Goal: Task Accomplishment & Management: Manage account settings

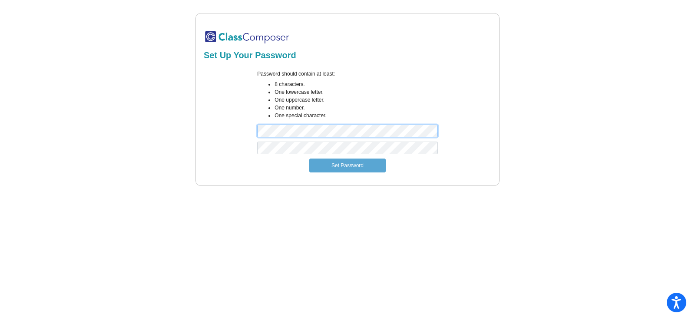
click at [215, 127] on div "Password should contain at least: 8 characters. One lowercase letter. One upper…" at bounding box center [347, 106] width 290 height 72
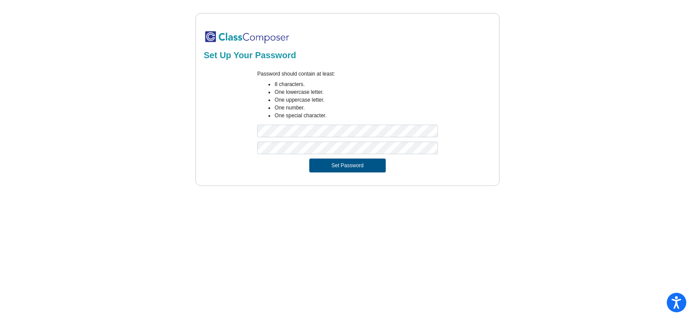
click at [353, 168] on button "Set Password" at bounding box center [347, 166] width 76 height 14
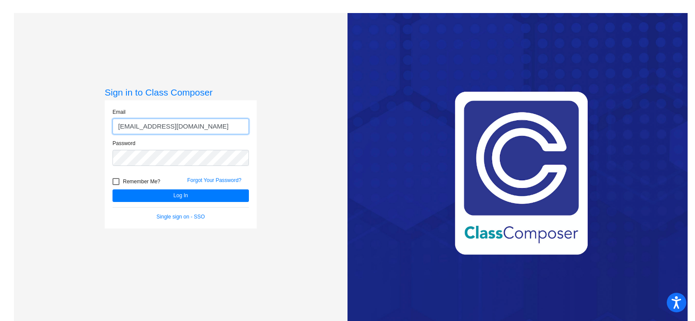
type input "[EMAIL_ADDRESS][DOMAIN_NAME]"
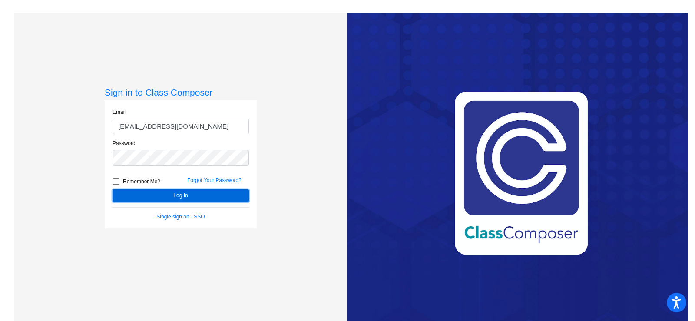
click at [196, 195] on button "Log In" at bounding box center [180, 195] width 136 height 13
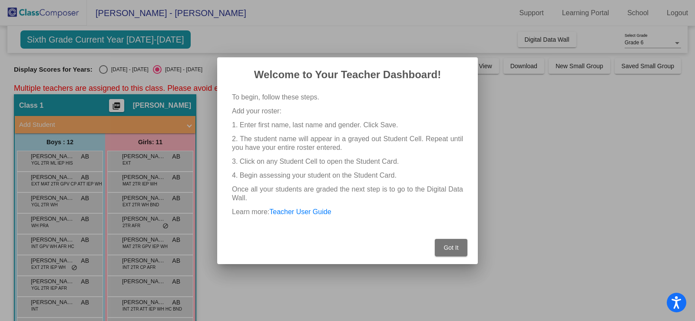
click at [456, 246] on span "Got It" at bounding box center [450, 247] width 15 height 7
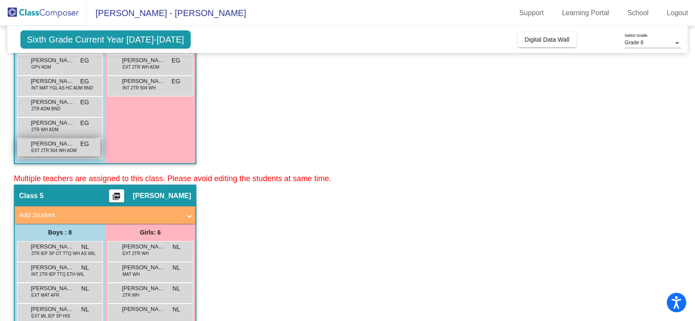
scroll to position [1390, 0]
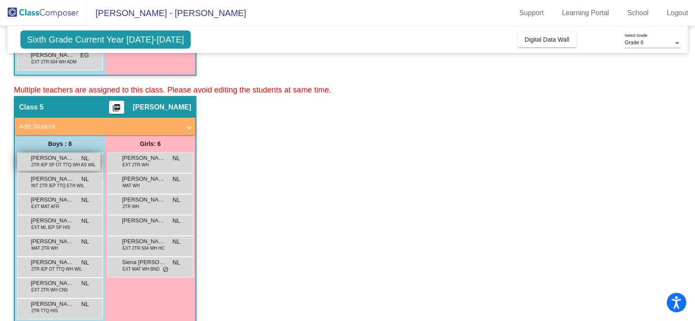
click at [66, 163] on span "2TR IEP SP OT TTQ WH AS WIL" at bounding box center [63, 165] width 64 height 7
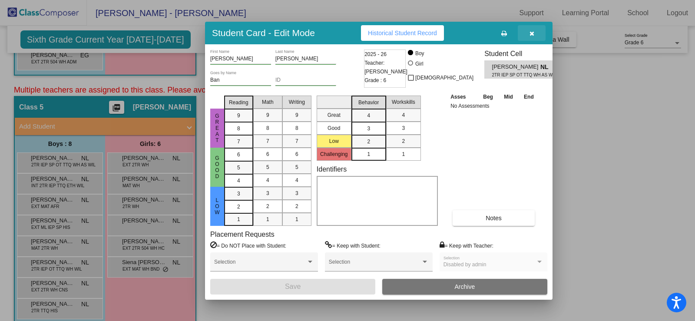
click at [532, 31] on icon "button" at bounding box center [531, 33] width 5 height 6
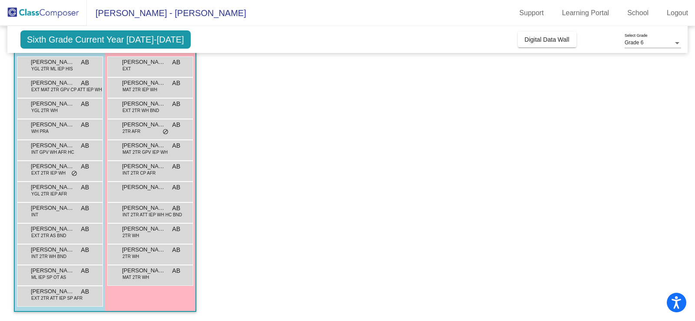
scroll to position [0, 0]
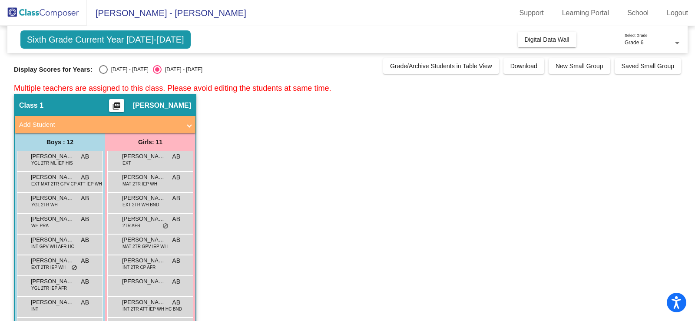
click at [103, 68] on div "Select an option" at bounding box center [103, 69] width 9 height 9
click at [103, 74] on input "[DATE] - [DATE]" at bounding box center [103, 74] width 0 height 0
radio input "true"
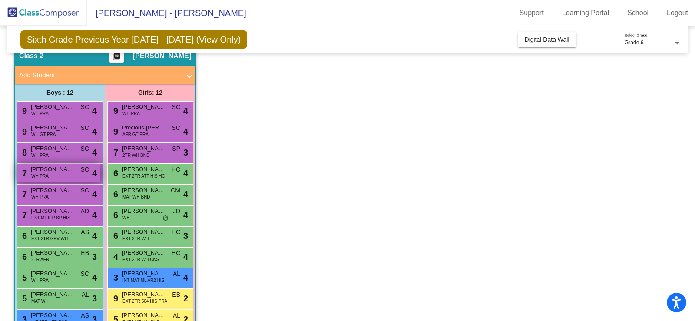
scroll to position [434, 0]
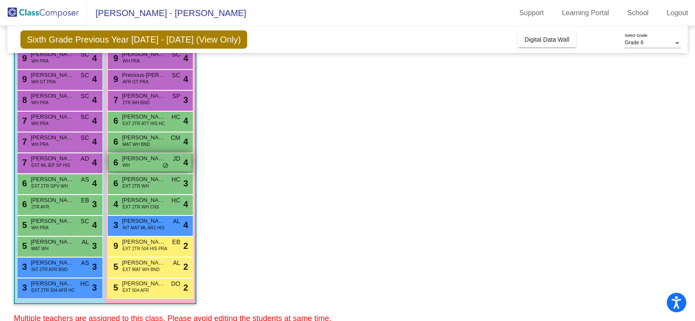
click at [150, 161] on span "[PERSON_NAME]" at bounding box center [143, 158] width 43 height 9
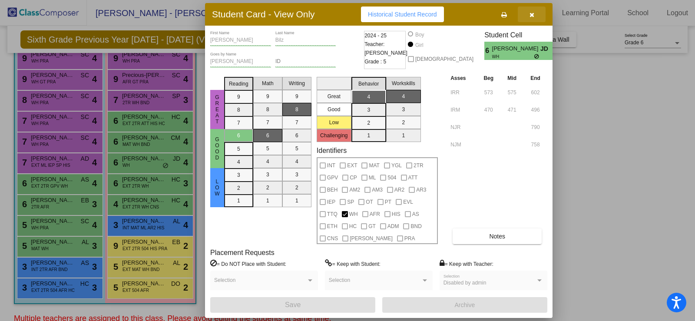
click at [534, 15] on icon "button" at bounding box center [531, 15] width 5 height 6
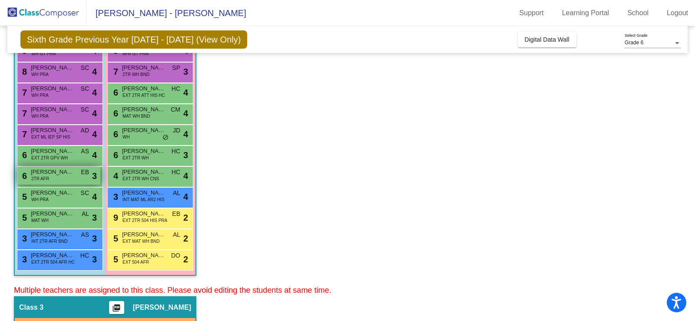
scroll to position [478, 0]
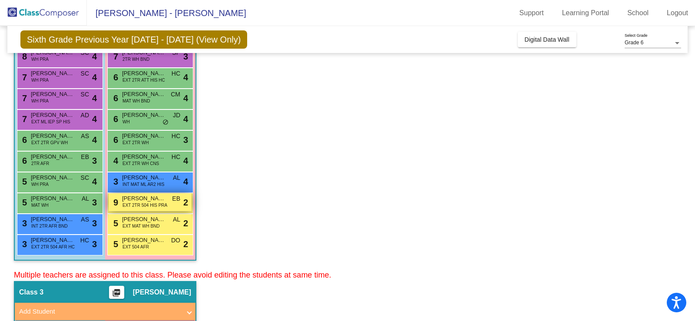
click at [165, 207] on span "EXT 2TR 504 HIS PRA" at bounding box center [144, 205] width 45 height 7
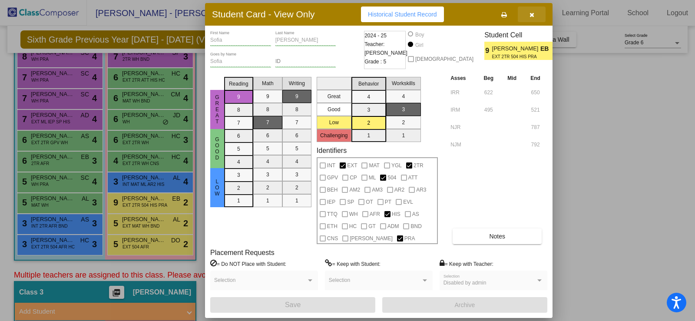
click at [529, 14] on icon "button" at bounding box center [531, 15] width 5 height 6
